Goal: Task Accomplishment & Management: Use online tool/utility

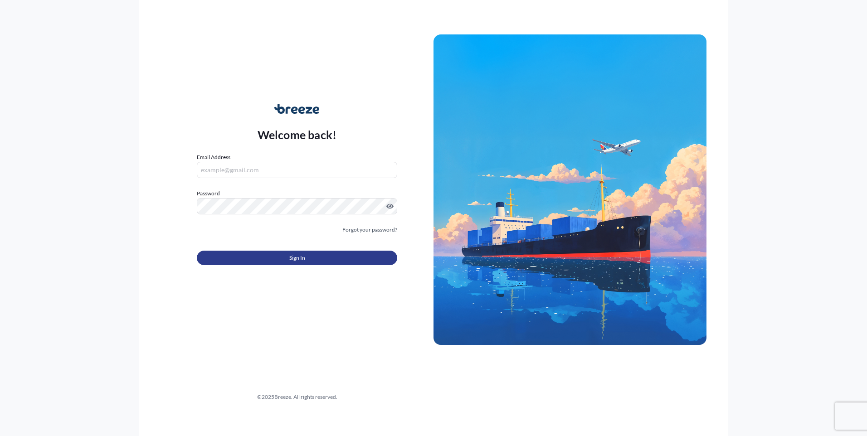
type input "[PERSON_NAME][EMAIL_ADDRESS][DOMAIN_NAME]"
click at [289, 260] on span "Sign In" at bounding box center [297, 258] width 16 height 9
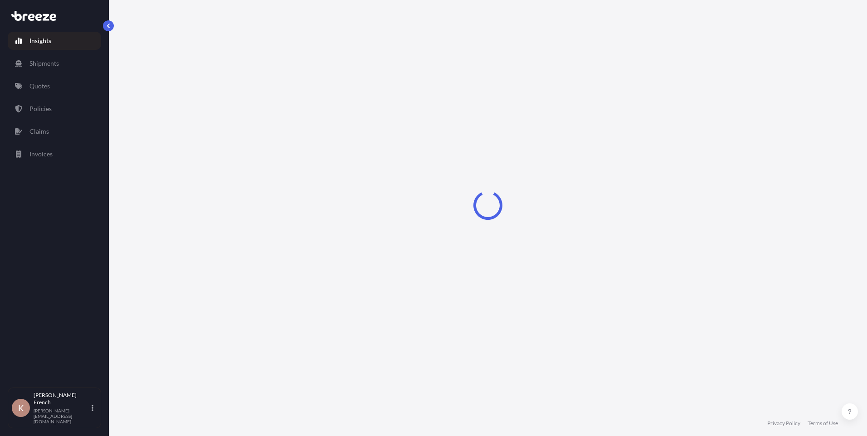
select select "2025"
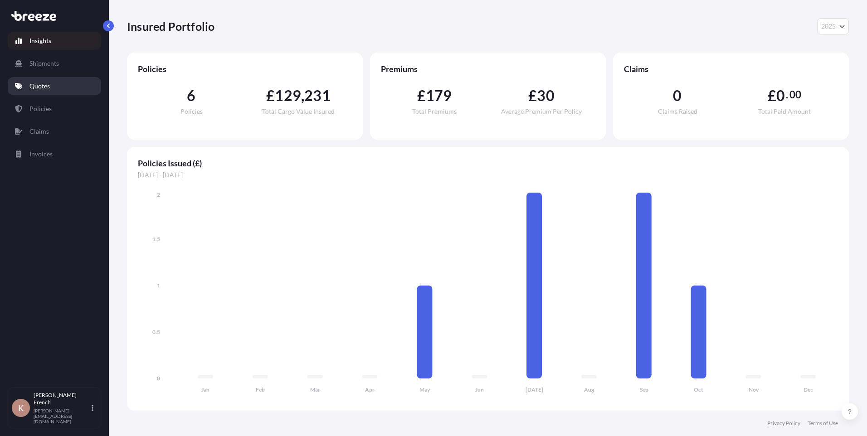
click at [45, 90] on p "Quotes" at bounding box center [39, 86] width 20 height 9
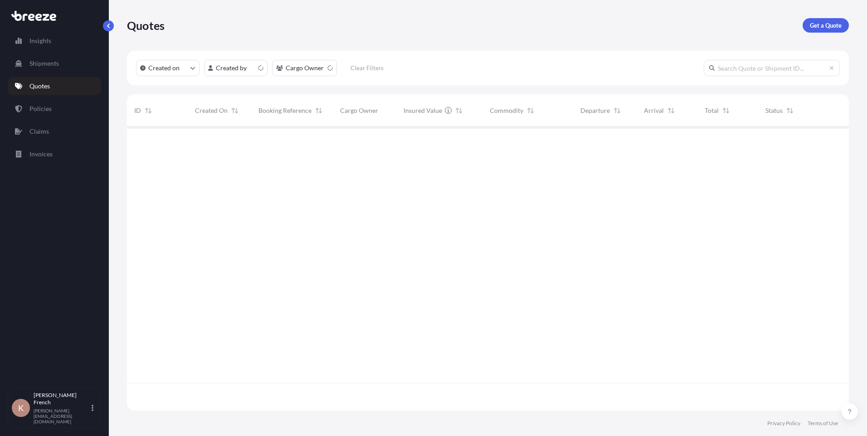
scroll to position [282, 715]
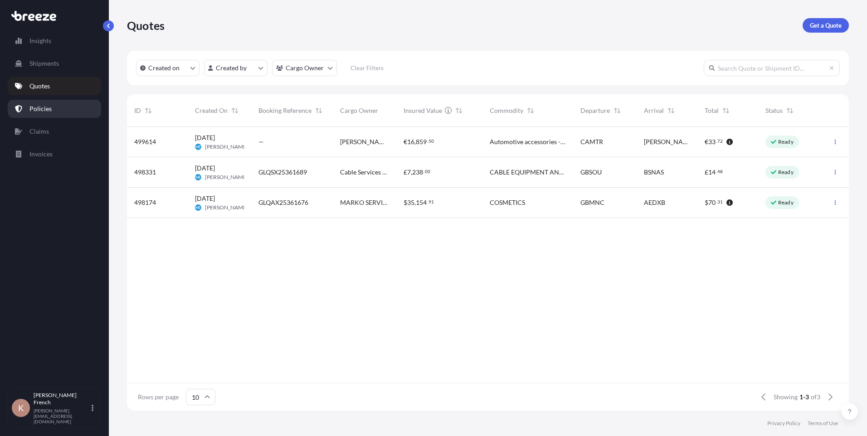
click at [48, 110] on p "Policies" at bounding box center [40, 108] width 22 height 9
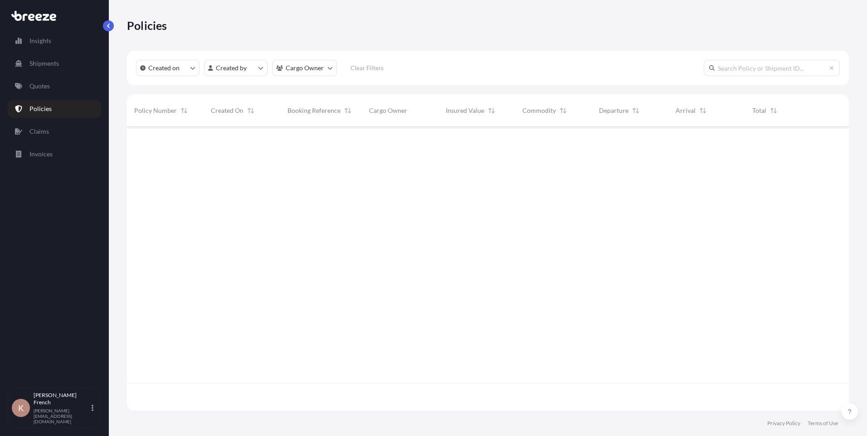
scroll to position [282, 715]
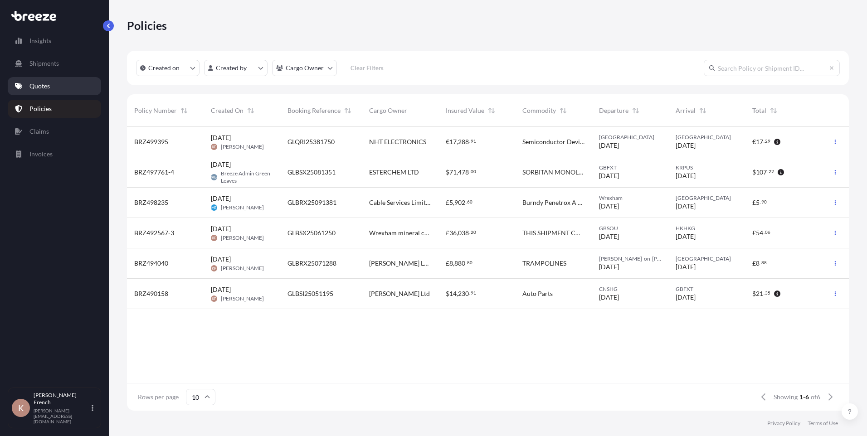
click at [49, 83] on p "Quotes" at bounding box center [39, 86] width 20 height 9
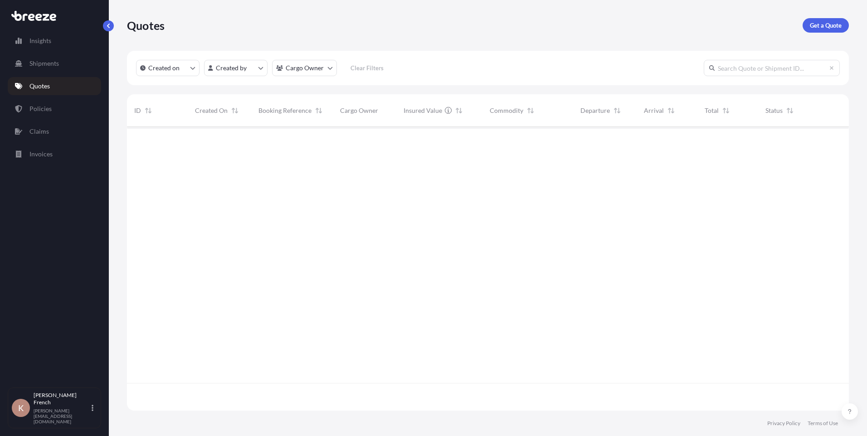
scroll to position [282, 715]
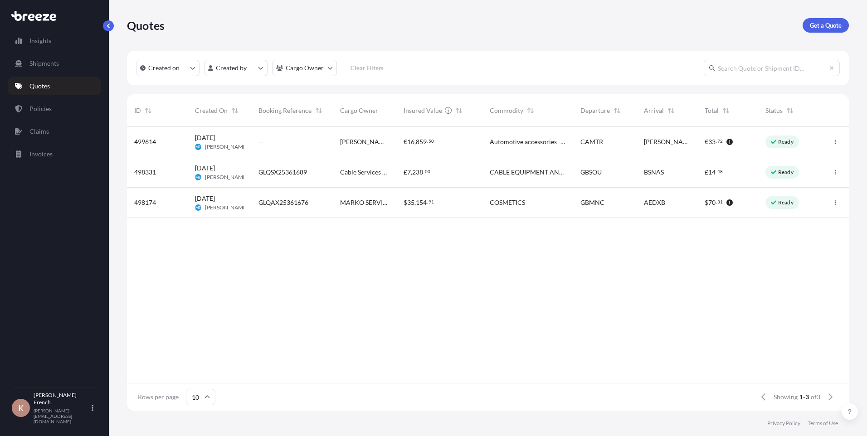
click at [52, 87] on link "Quotes" at bounding box center [54, 86] width 93 height 18
click at [44, 106] on p "Policies" at bounding box center [40, 108] width 22 height 9
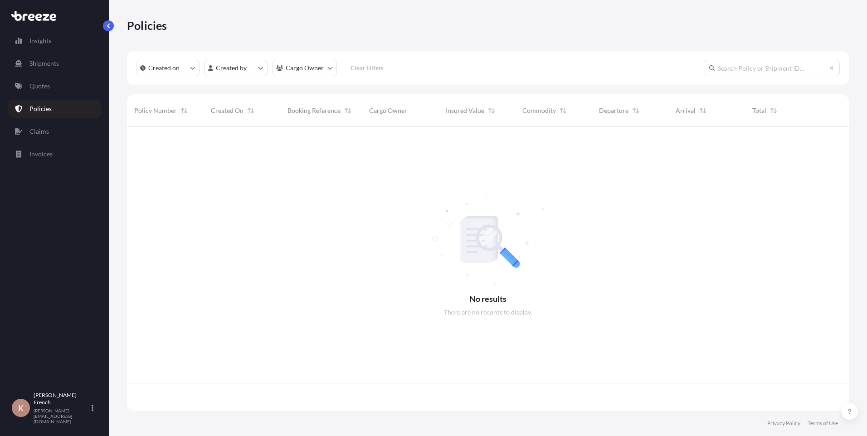
scroll to position [282, 715]
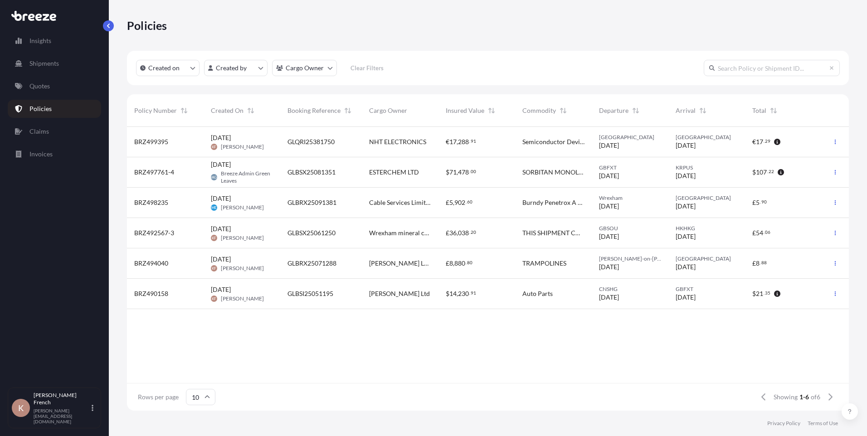
click at [163, 178] on div "BRZ497761-4" at bounding box center [165, 172] width 77 height 30
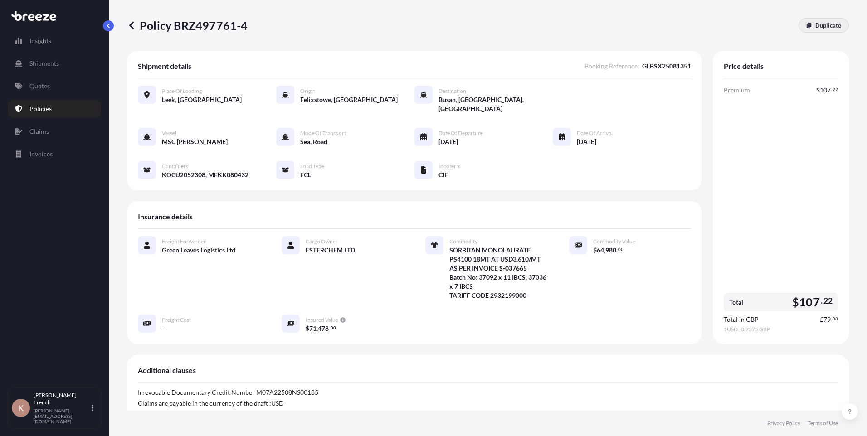
click at [816, 25] on p "Duplicate" at bounding box center [829, 25] width 26 height 9
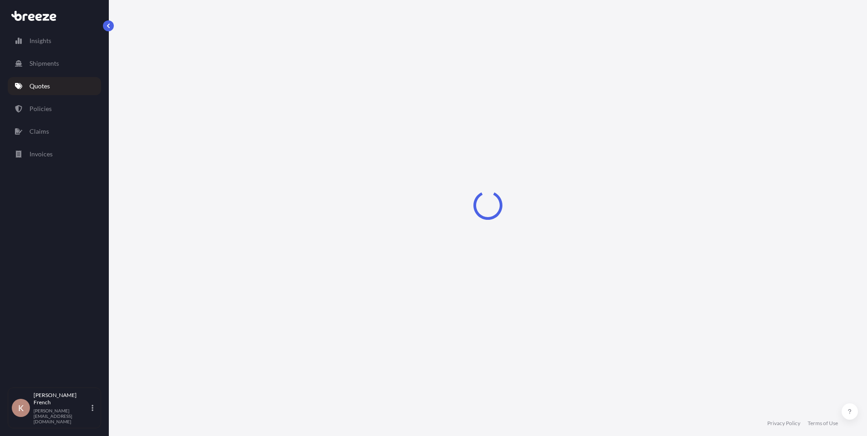
select select "Road"
select select "Sea"
select select "2"
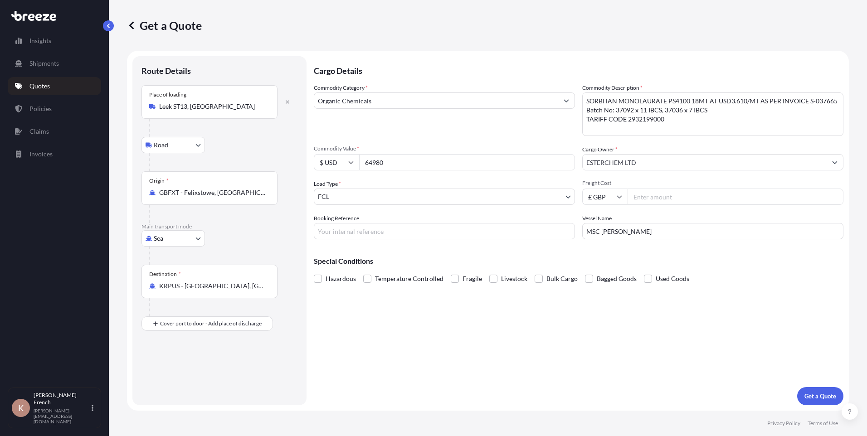
click at [218, 193] on input "GBFXT - Felixstowe, [GEOGRAPHIC_DATA]" at bounding box center [212, 192] width 107 height 9
drag, startPoint x: 215, startPoint y: 189, endPoint x: 151, endPoint y: 180, distance: 64.5
click at [151, 180] on div "Origin * GBFXT - [GEOGRAPHIC_DATA], [GEOGRAPHIC_DATA]" at bounding box center [210, 188] width 136 height 34
type input "m"
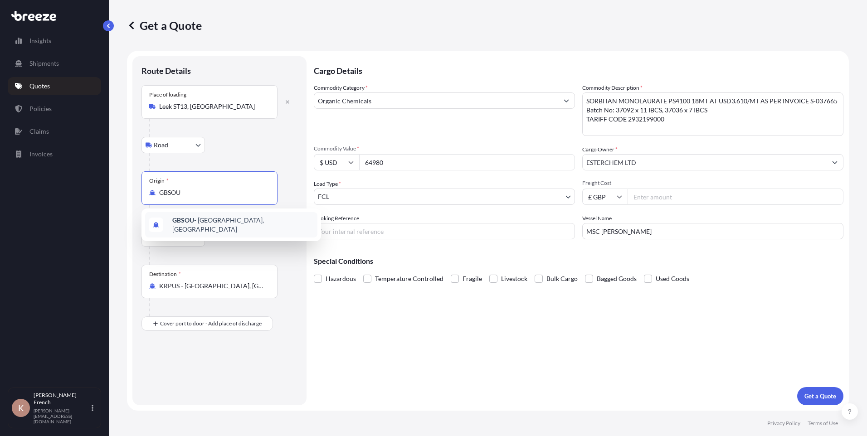
click at [235, 221] on span "GBSOU - [GEOGRAPHIC_DATA], [GEOGRAPHIC_DATA]" at bounding box center [243, 225] width 142 height 18
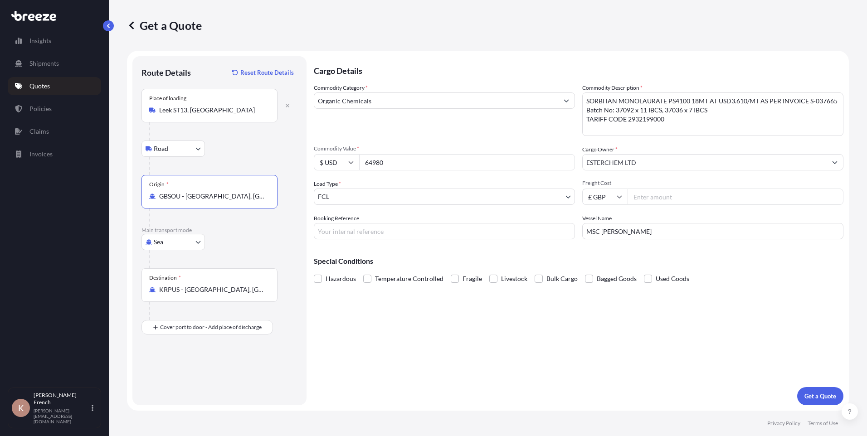
type input "GBSOU - [GEOGRAPHIC_DATA], [GEOGRAPHIC_DATA]"
drag, startPoint x: 397, startPoint y: 167, endPoint x: 349, endPoint y: 162, distance: 48.3
click at [351, 163] on div "$ USD 64980" at bounding box center [444, 162] width 261 height 16
type input "71478"
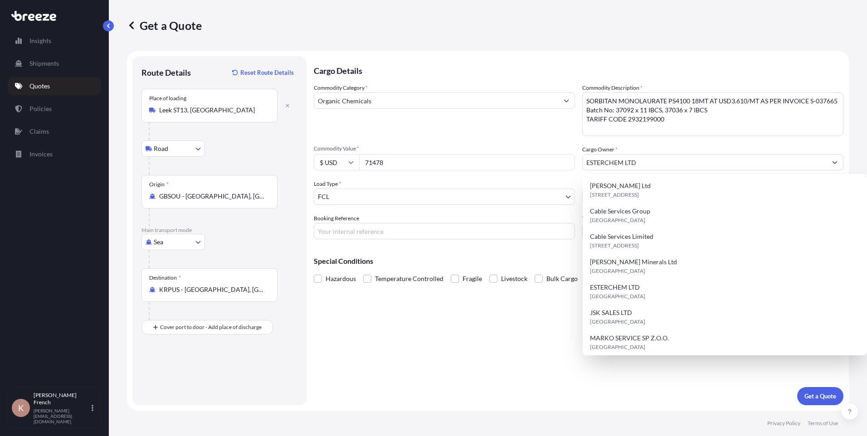
click at [440, 138] on div "Commodity Category * Organic Chemicals Commodity Description * SORBITAN MONOLAU…" at bounding box center [579, 161] width 530 height 156
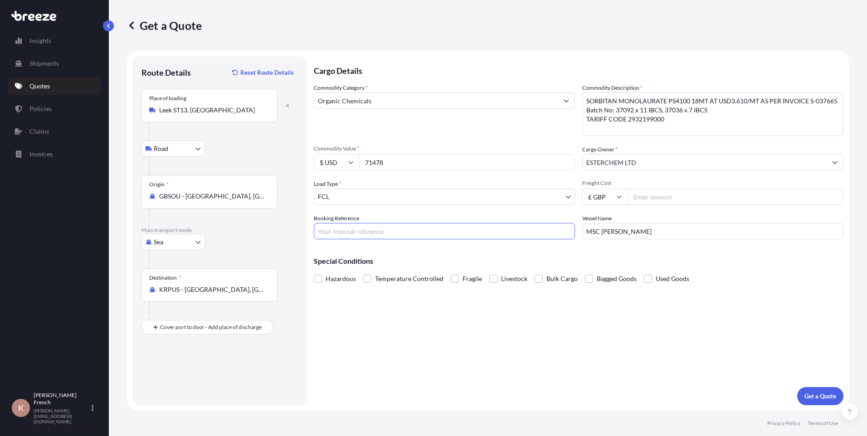
click at [401, 236] on input "Booking Reference" at bounding box center [444, 231] width 261 height 16
type input "GLBSX25091370"
click at [635, 254] on div "Special Conditions Hazardous Temperature Controlled Fragile Livestock Bulk Carg…" at bounding box center [579, 266] width 530 height 39
drag, startPoint x: 577, startPoint y: 226, endPoint x: 558, endPoint y: 224, distance: 18.7
click at [558, 224] on div "Commodity Category * Organic Chemicals Commodity Description * SORBITAN MONOLAU…" at bounding box center [579, 161] width 530 height 156
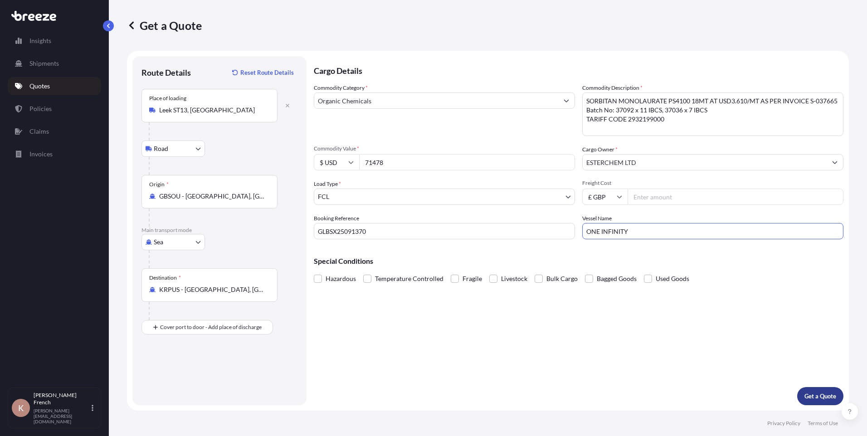
type input "ONE INFINITY"
click at [834, 396] on p "Get a Quote" at bounding box center [821, 396] width 32 height 9
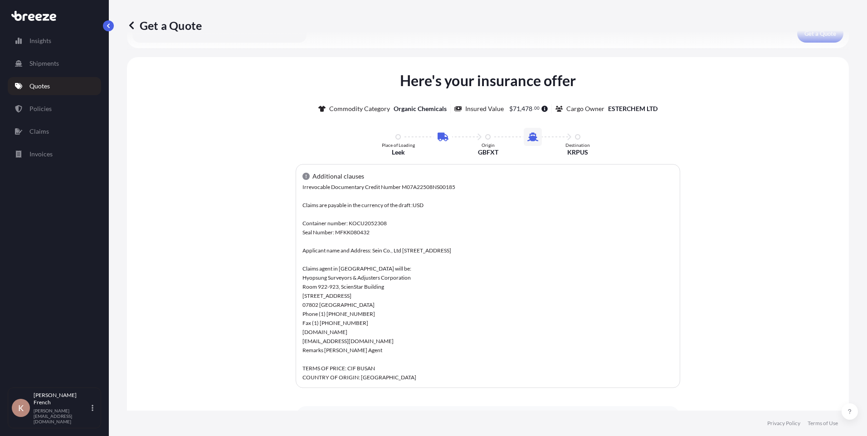
scroll to position [426, 0]
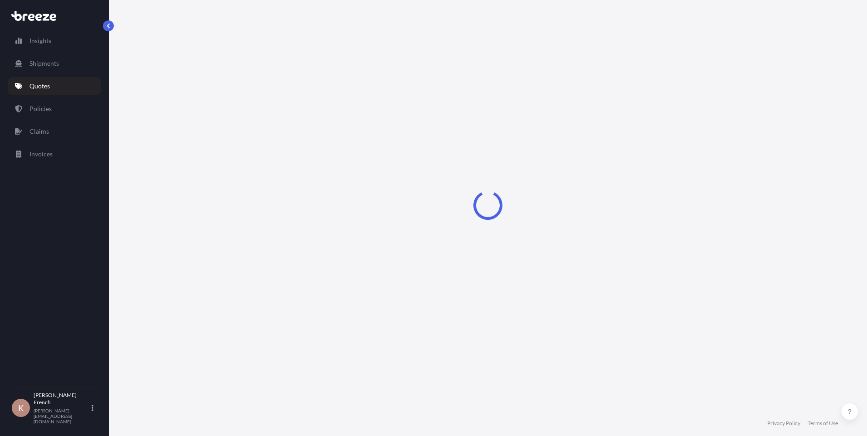
select select "Road"
select select "Sea"
select select "2"
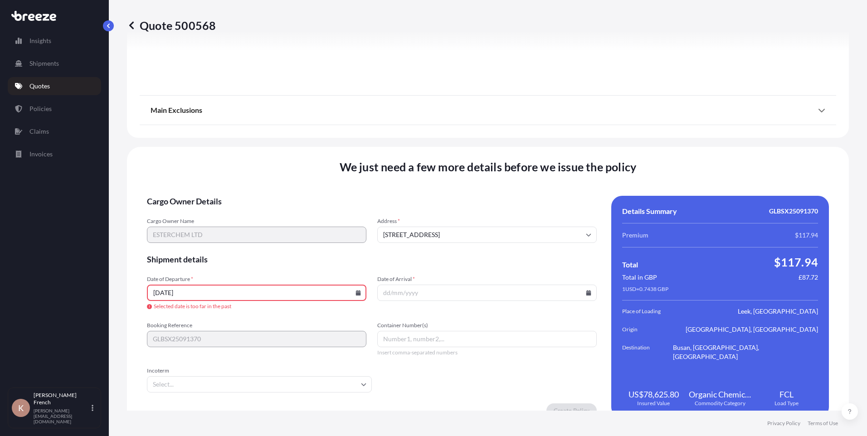
scroll to position [1087, 0]
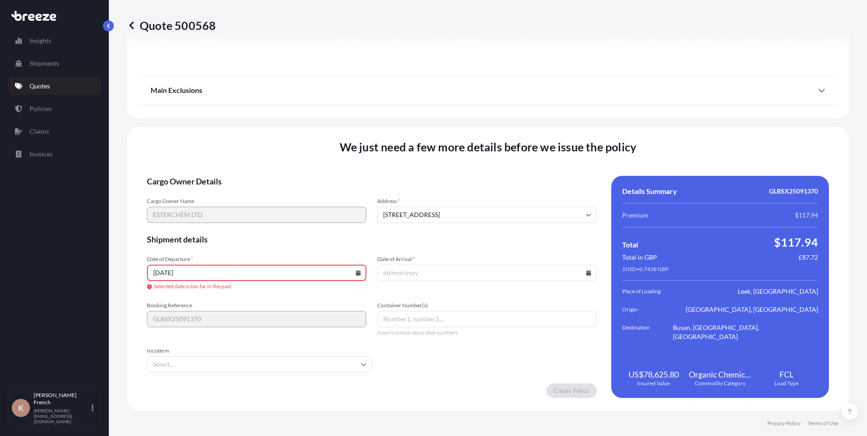
click at [210, 277] on input "[DATE]" at bounding box center [257, 273] width 220 height 16
drag, startPoint x: 199, startPoint y: 275, endPoint x: 109, endPoint y: 262, distance: 91.2
click at [109, 262] on div "Quote 500568 Route Details Place of loading [GEOGRAPHIC_DATA] Rail Origin * GBS…" at bounding box center [488, 205] width 759 height 411
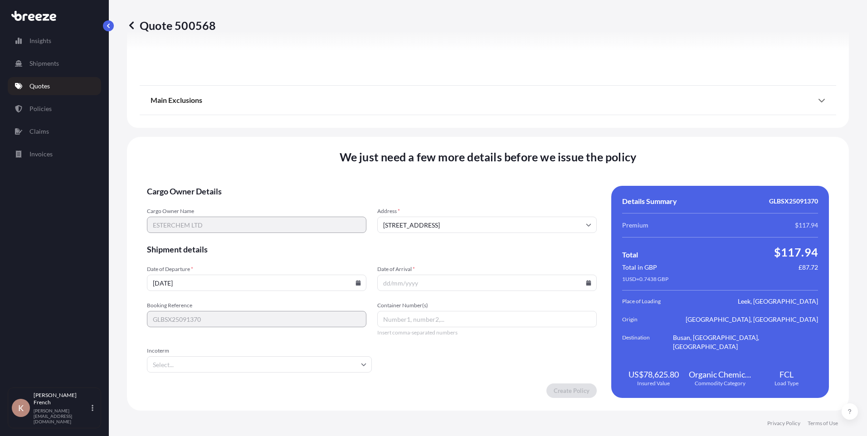
scroll to position [1067, 0]
type input "[DATE]"
click at [397, 315] on input "Container Number(s)" at bounding box center [487, 319] width 220 height 16
type input "TGBU2475470"
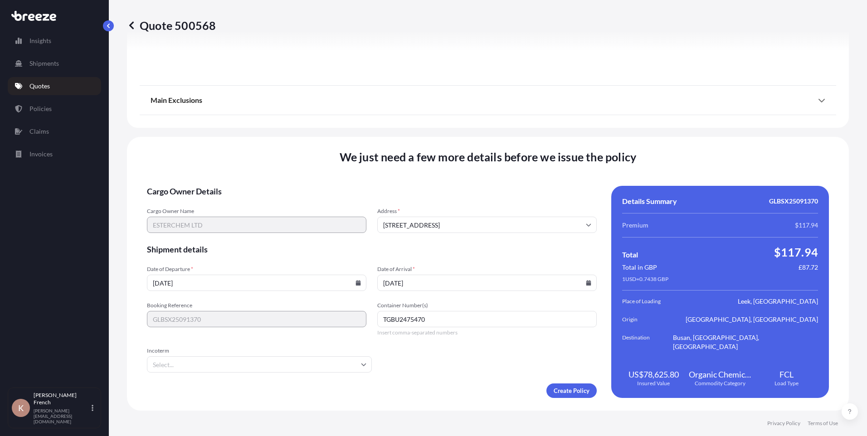
click at [261, 368] on input "Incoterm" at bounding box center [259, 365] width 225 height 16
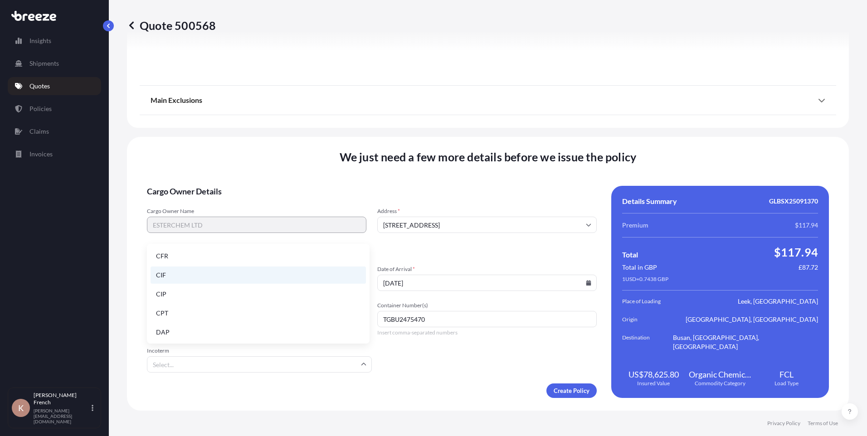
click at [235, 279] on li "CIF" at bounding box center [259, 275] width 216 height 17
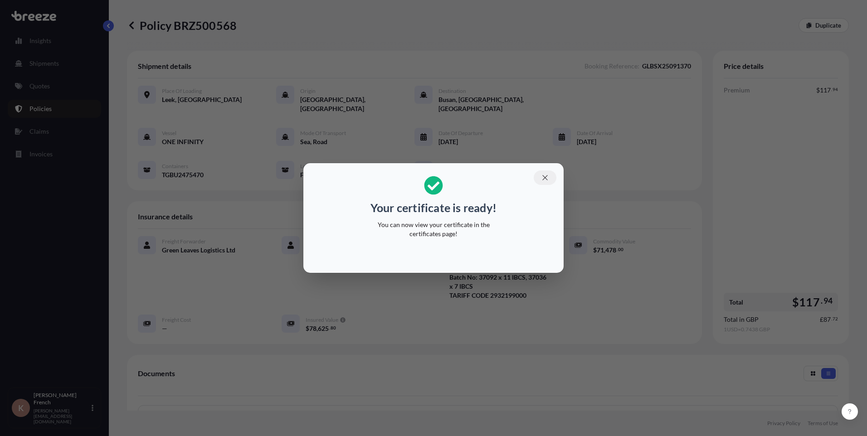
click at [547, 178] on icon "button" at bounding box center [545, 178] width 8 height 8
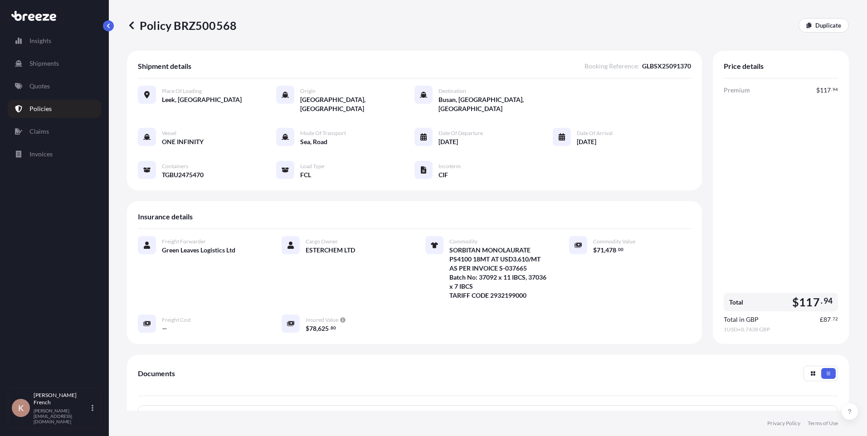
click at [43, 109] on p "Policies" at bounding box center [40, 108] width 22 height 9
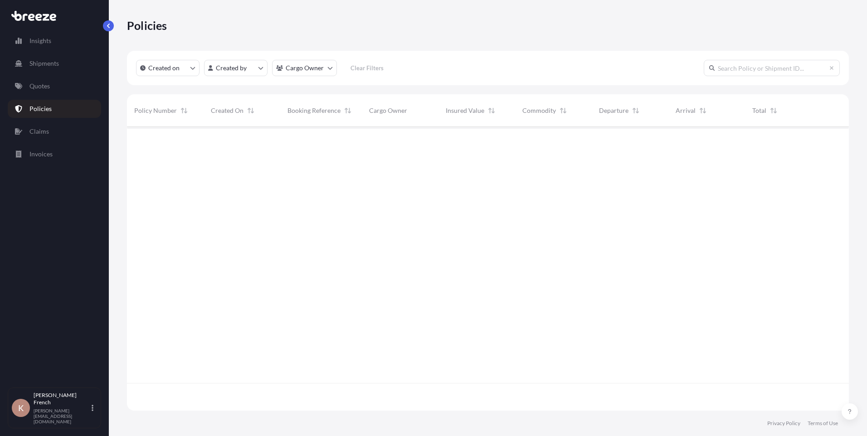
scroll to position [282, 715]
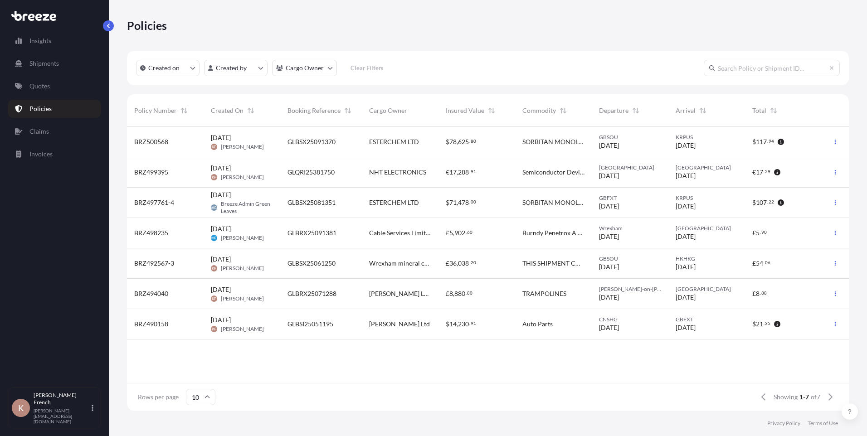
click at [271, 148] on div "[DATE] KF [PERSON_NAME]" at bounding box center [242, 141] width 62 height 17
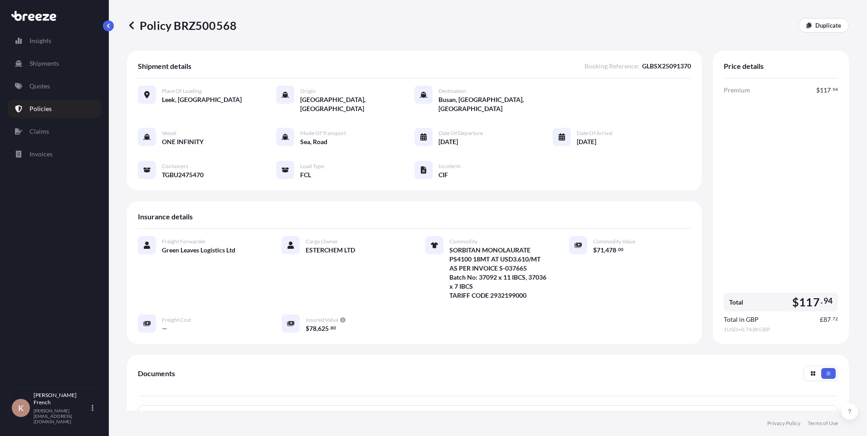
click at [45, 106] on p "Policies" at bounding box center [40, 108] width 22 height 9
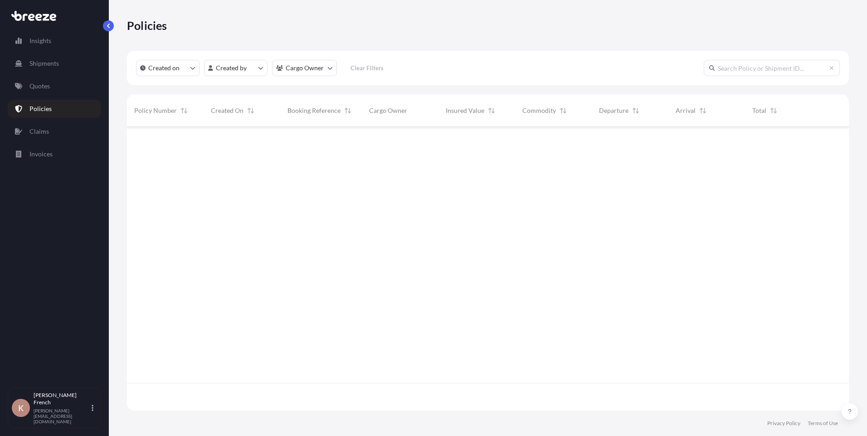
scroll to position [282, 715]
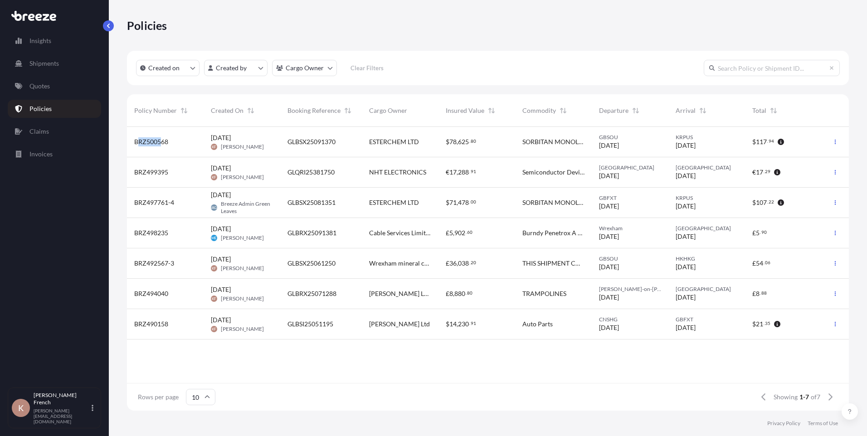
drag, startPoint x: 138, startPoint y: 145, endPoint x: 163, endPoint y: 144, distance: 25.0
click at [163, 144] on span "BRZ500568" at bounding box center [151, 141] width 34 height 9
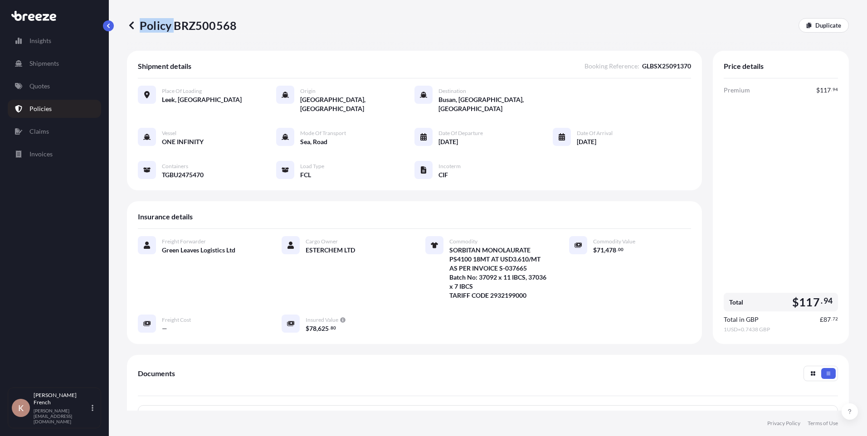
drag, startPoint x: 174, startPoint y: 26, endPoint x: 246, endPoint y: 28, distance: 72.2
click at [246, 28] on div "Policy BRZ500568 Duplicate" at bounding box center [488, 25] width 722 height 15
drag, startPoint x: 246, startPoint y: 28, endPoint x: 197, endPoint y: 34, distance: 49.4
click at [212, 34] on div "Policy BRZ500568 Duplicate" at bounding box center [488, 25] width 722 height 51
drag, startPoint x: 176, startPoint y: 26, endPoint x: 235, endPoint y: 25, distance: 59.0
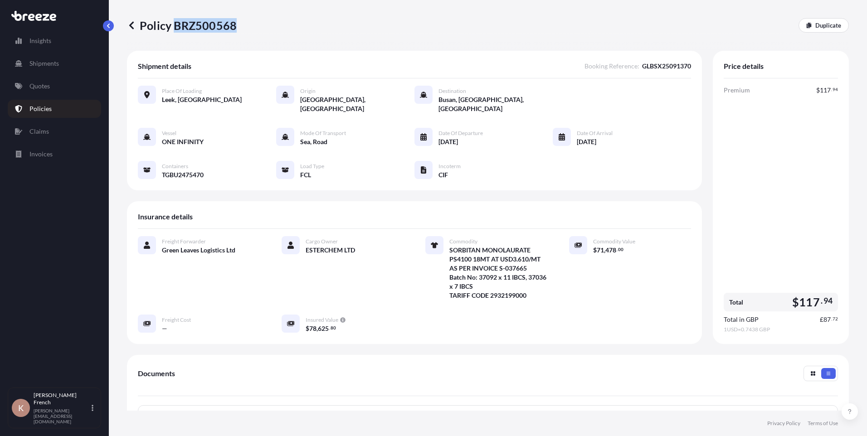
click at [235, 25] on p "Policy BRZ500568" at bounding box center [182, 25] width 110 height 15
drag, startPoint x: 235, startPoint y: 25, endPoint x: 223, endPoint y: 25, distance: 11.3
copy p "BRZ500568"
